Goal: Task Accomplishment & Management: Manage account settings

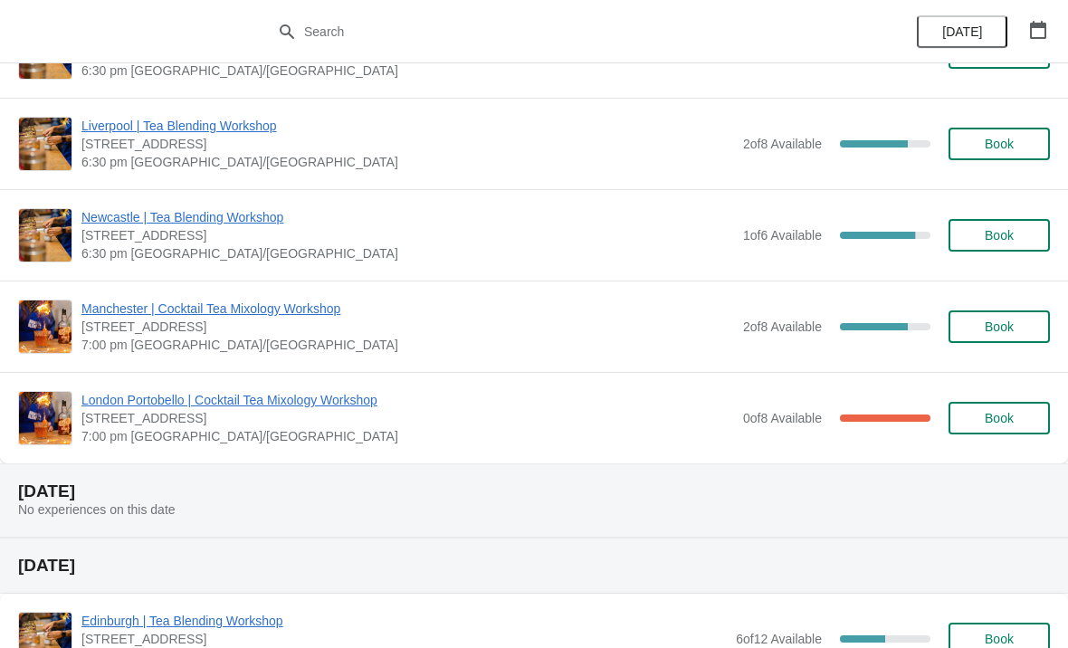
scroll to position [167, 0]
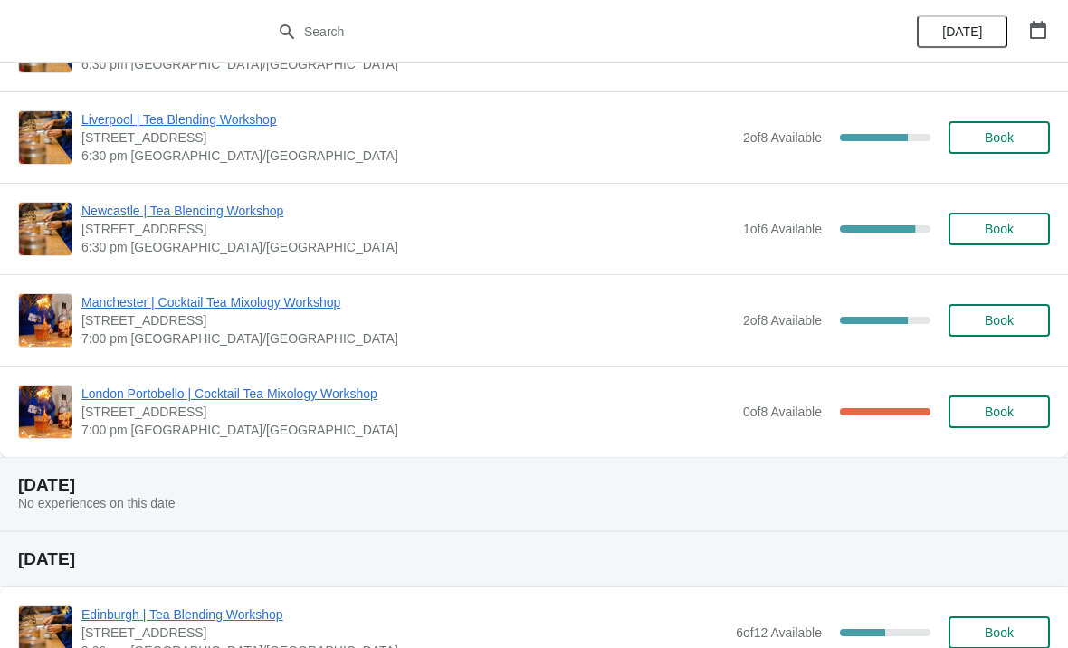
click at [311, 390] on span "London Portobello | Cocktail Tea Mixology Workshop" at bounding box center [407, 394] width 653 height 18
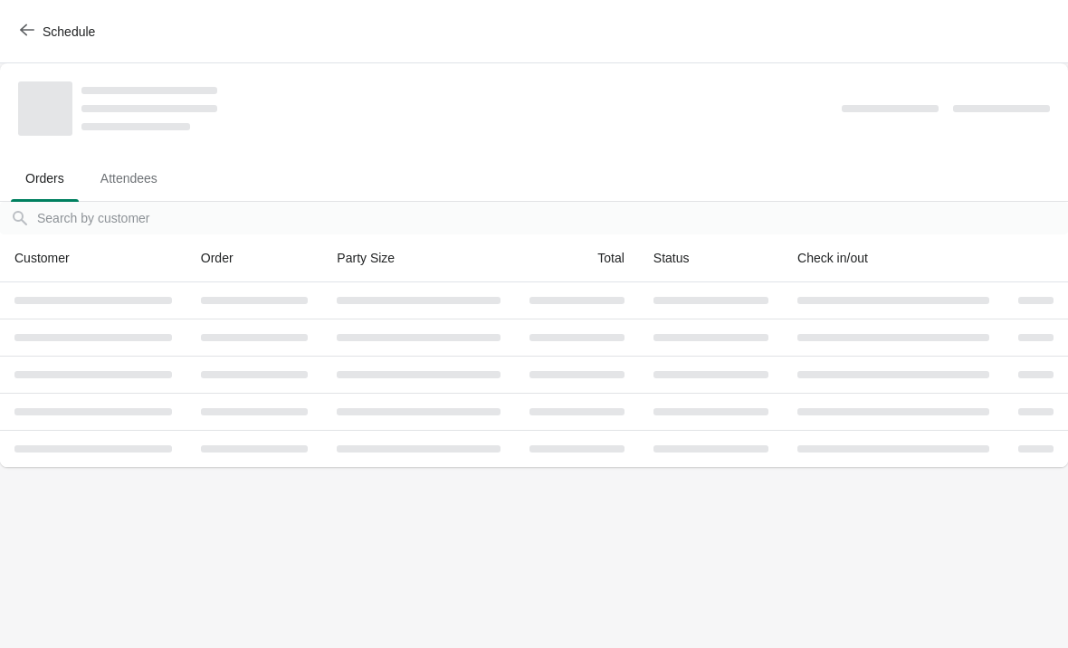
scroll to position [0, 0]
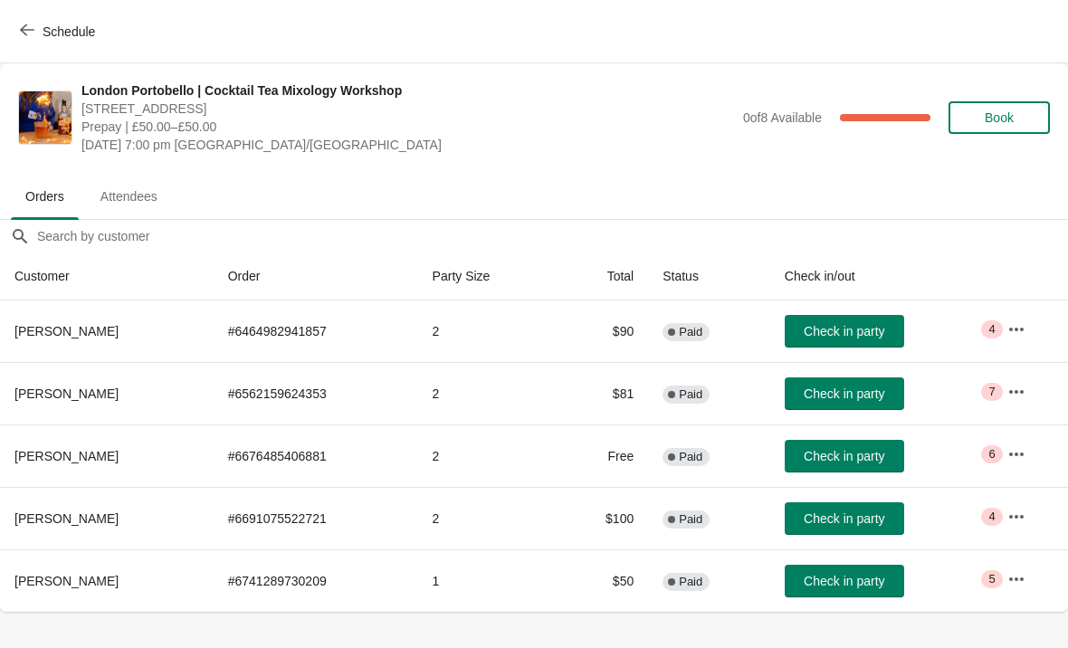
click at [1020, 328] on icon "button" at bounding box center [1017, 330] width 18 height 18
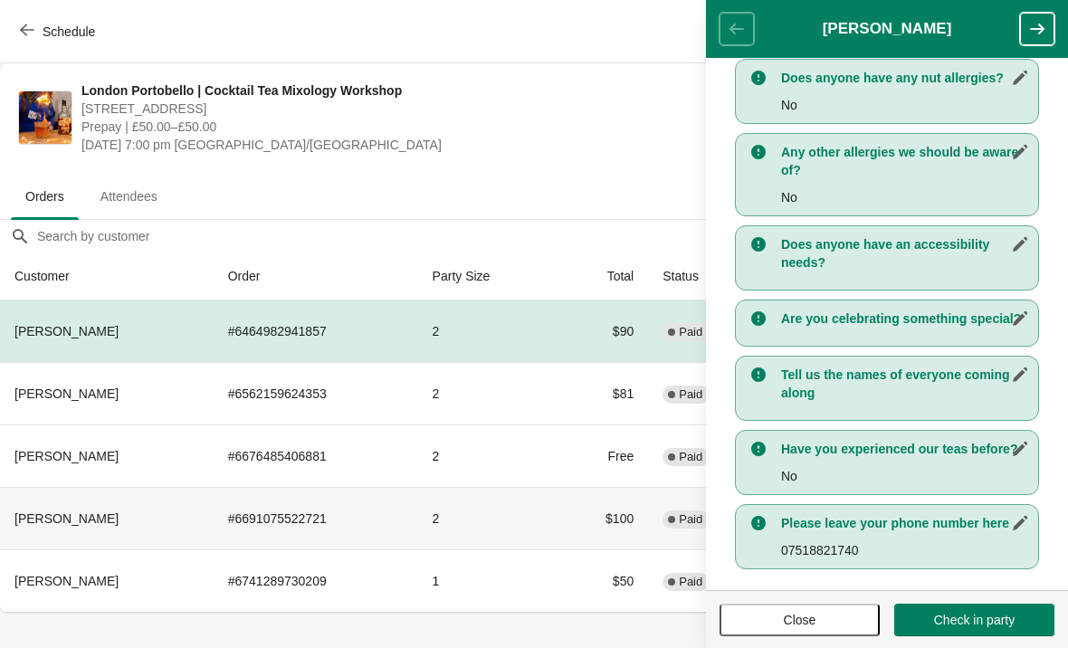
click at [482, 512] on td "2" at bounding box center [487, 518] width 139 height 62
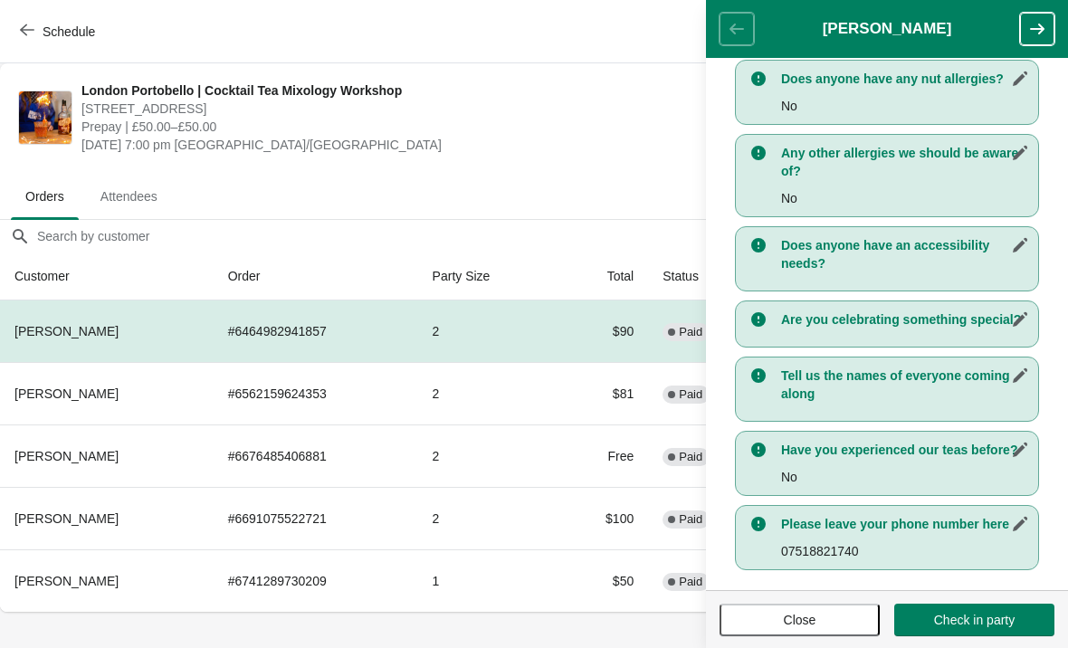
click at [740, 35] on header "[PERSON_NAME]" at bounding box center [887, 29] width 362 height 58
click at [611, 122] on span "Prepay | £50.00–£50.00" at bounding box center [407, 127] width 653 height 18
click at [799, 619] on span "Close" at bounding box center [800, 620] width 33 height 14
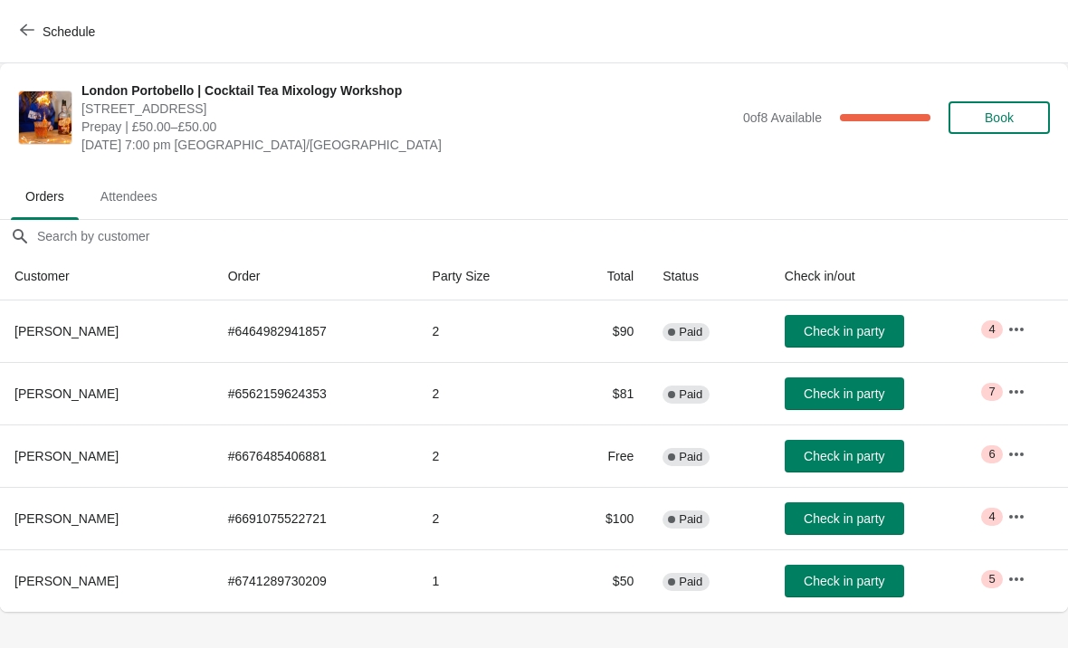
click at [1018, 581] on icon "button" at bounding box center [1017, 579] width 18 height 18
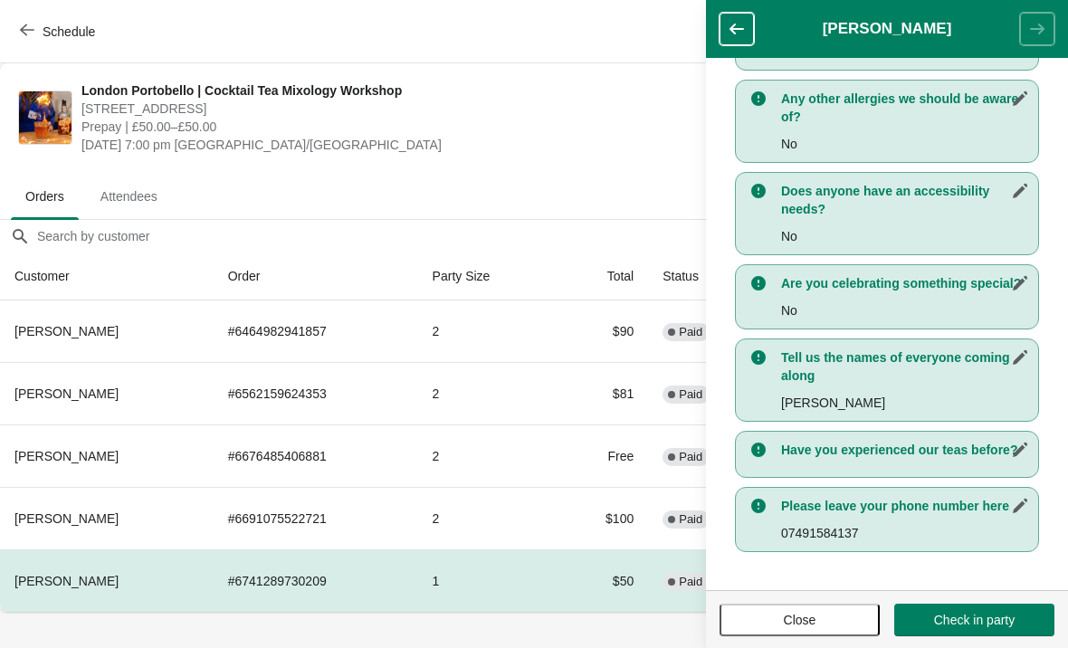
scroll to position [462, 0]
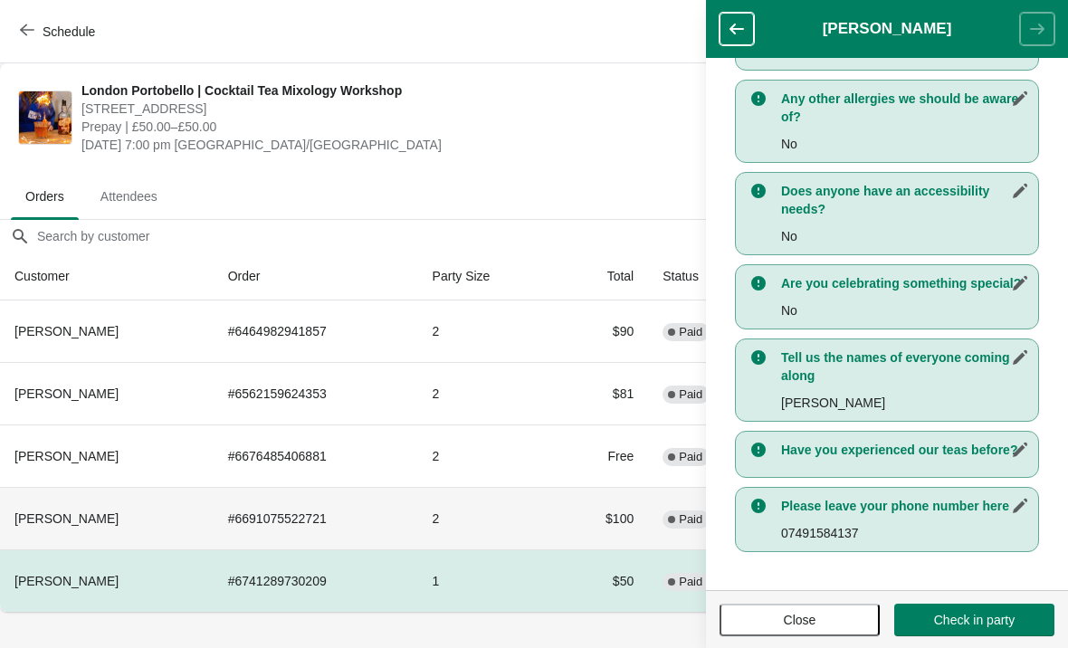
click at [561, 506] on td "$100" at bounding box center [602, 518] width 91 height 62
click at [616, 519] on td "$100" at bounding box center [602, 518] width 91 height 62
click at [599, 453] on td "Free" at bounding box center [602, 456] width 91 height 62
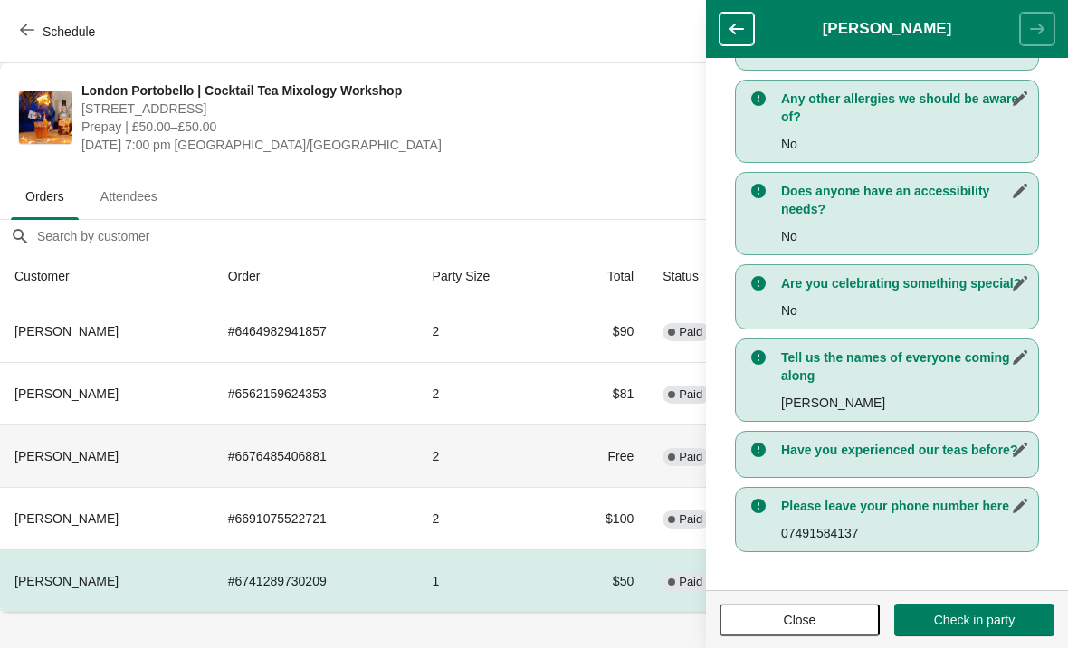
click at [820, 617] on span "Close" at bounding box center [800, 620] width 128 height 14
click at [836, 620] on button "Close" at bounding box center [800, 620] width 160 height 33
